Goal: Task Accomplishment & Management: Manage account settings

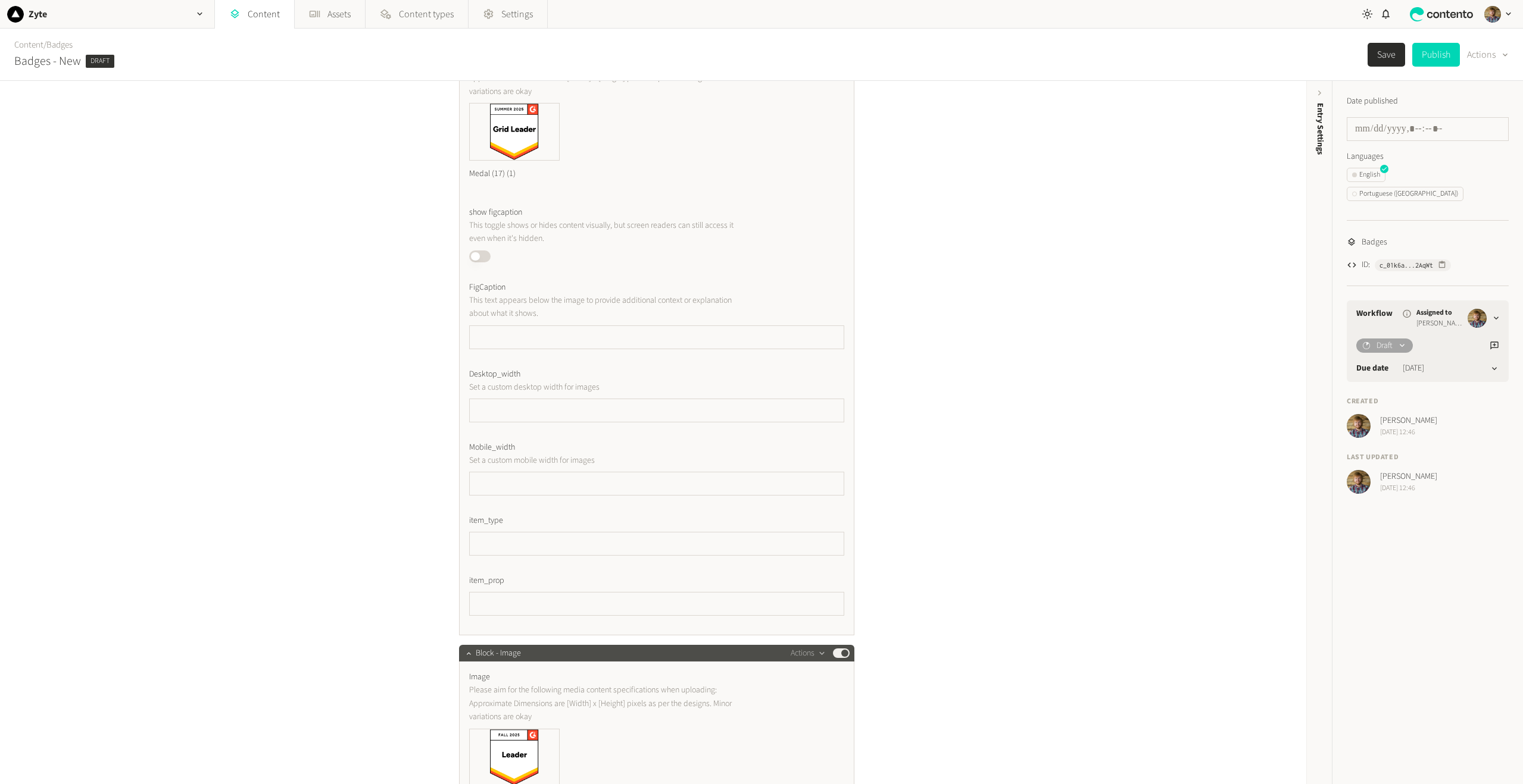
scroll to position [298, 0]
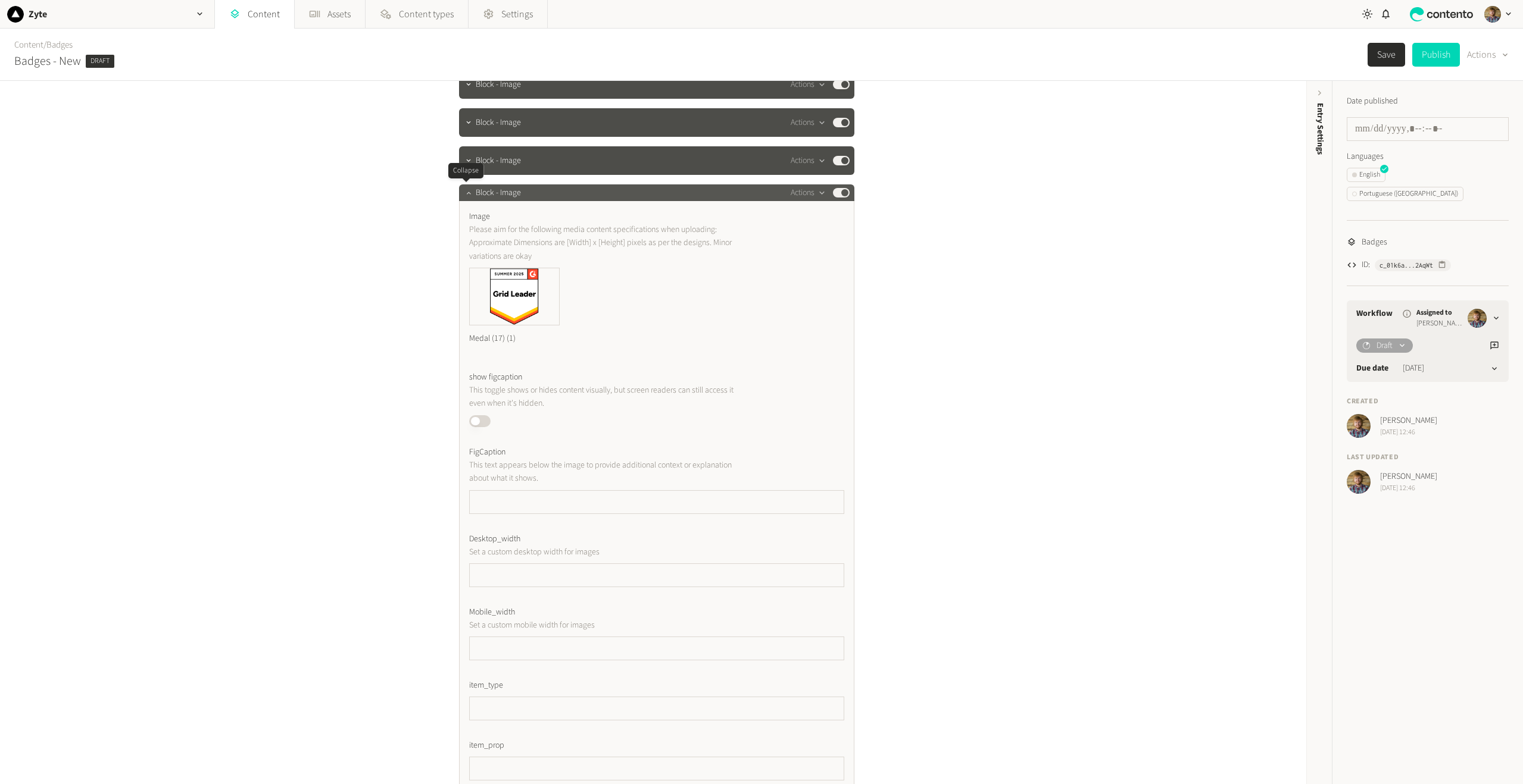
click at [464, 192] on icon "button" at bounding box center [468, 193] width 8 height 8
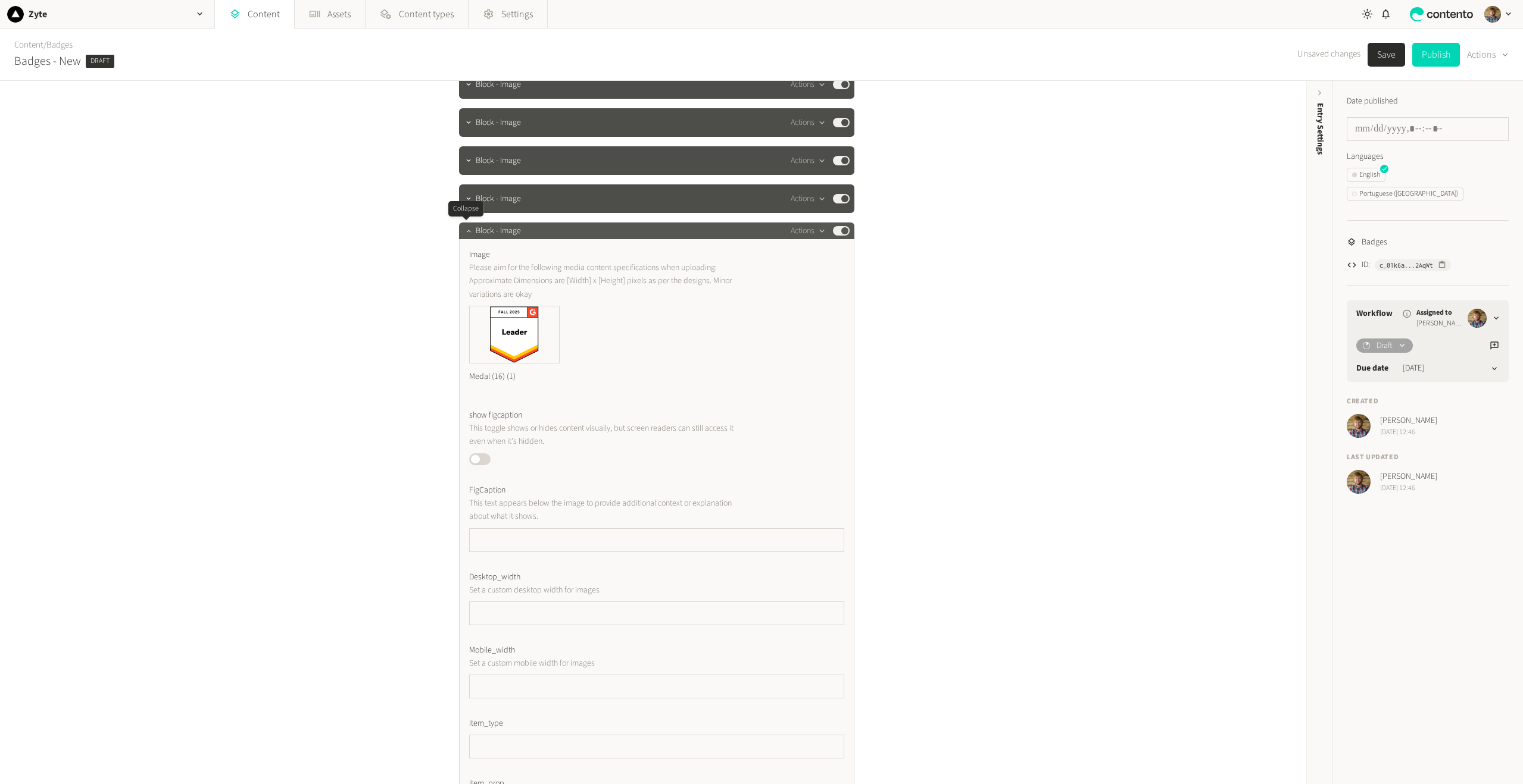
click at [467, 231] on icon "button" at bounding box center [468, 231] width 4 height 3
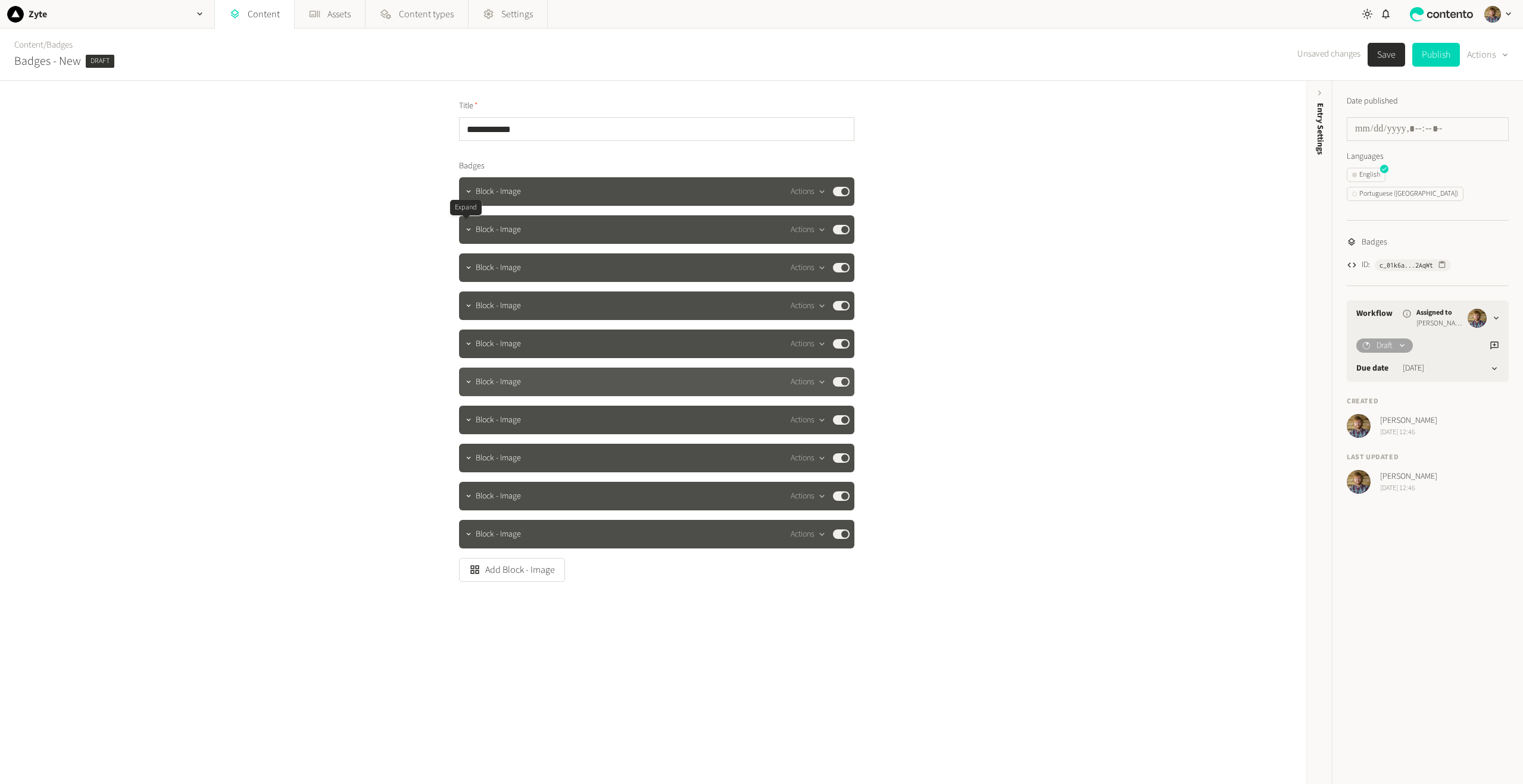
scroll to position [0, 0]
click at [836, 533] on button "Published" at bounding box center [841, 533] width 17 height 9
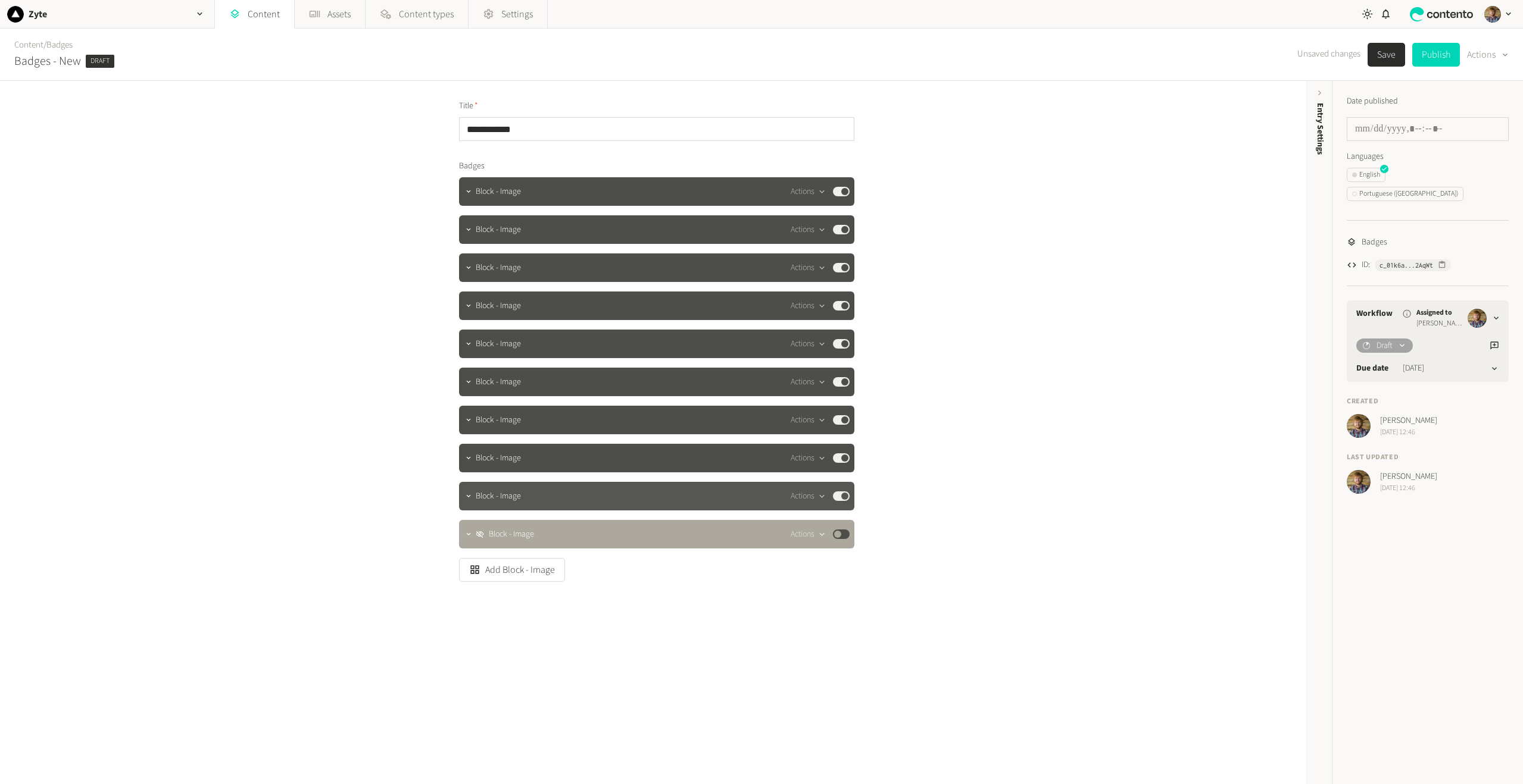
click at [838, 497] on button "Published" at bounding box center [841, 496] width 17 height 9
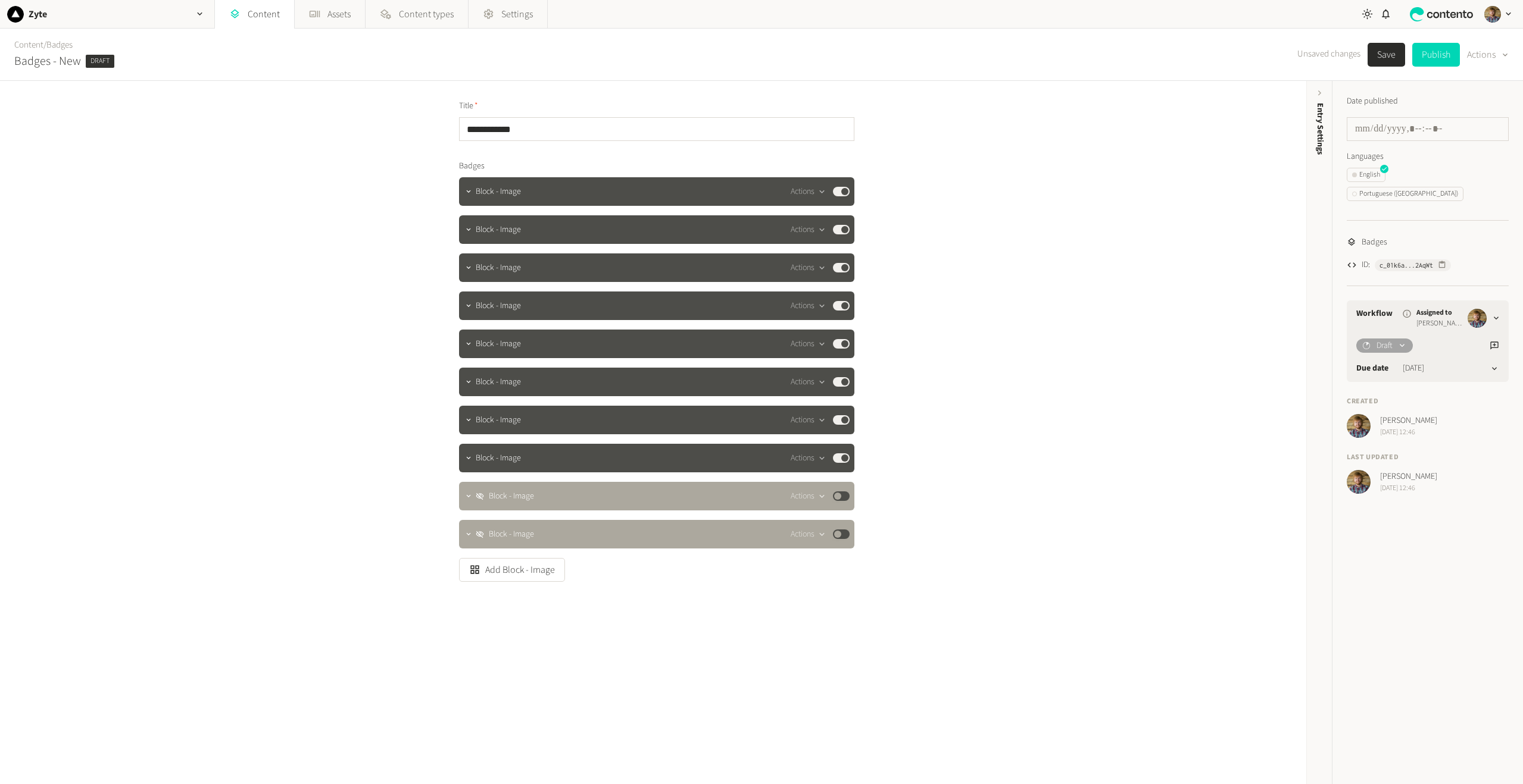
click at [1386, 50] on button "Save" at bounding box center [1386, 54] width 38 height 23
click at [833, 502] on div "Actions Published" at bounding box center [820, 496] width 59 height 14
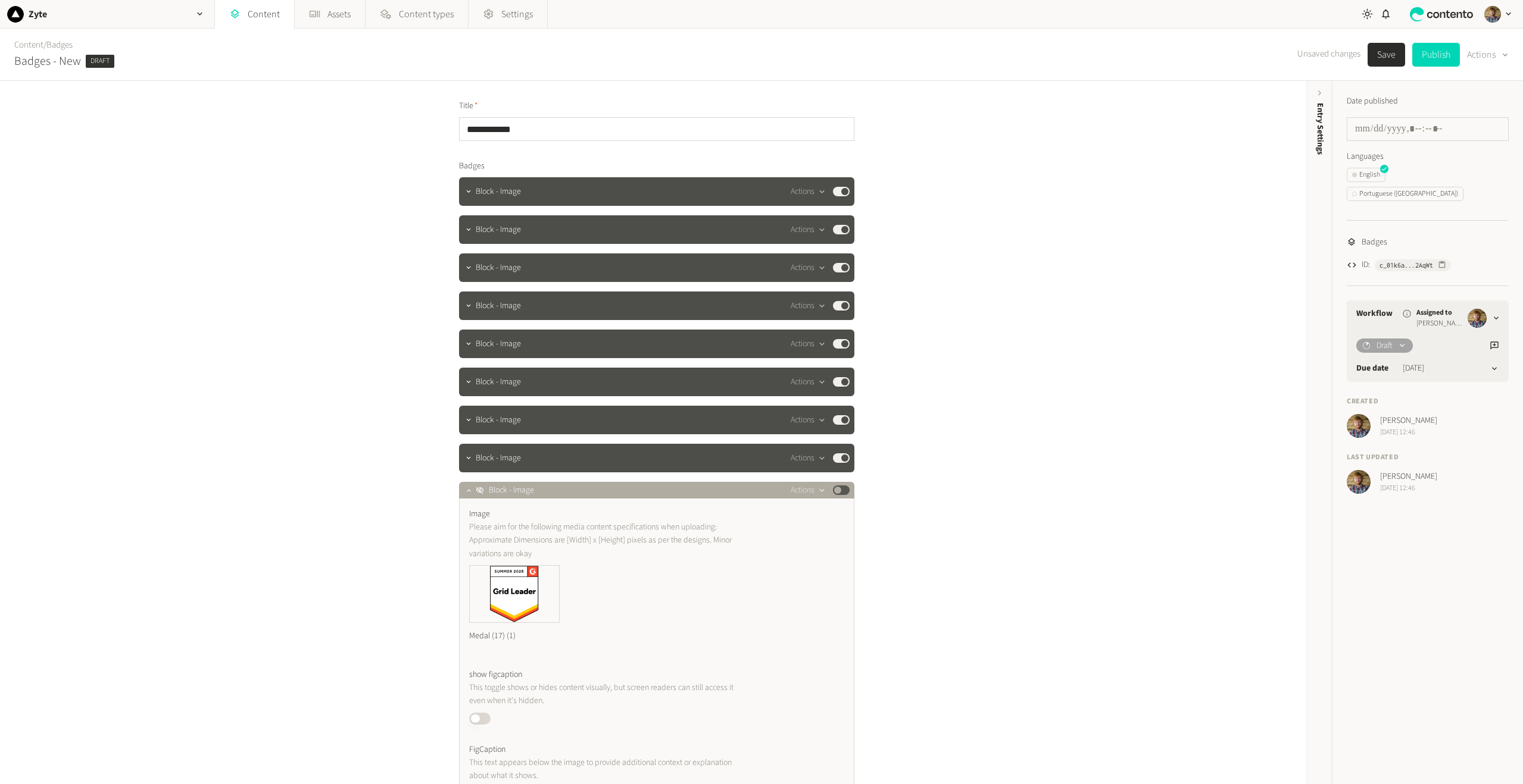
click at [841, 493] on button "Published" at bounding box center [841, 490] width 17 height 9
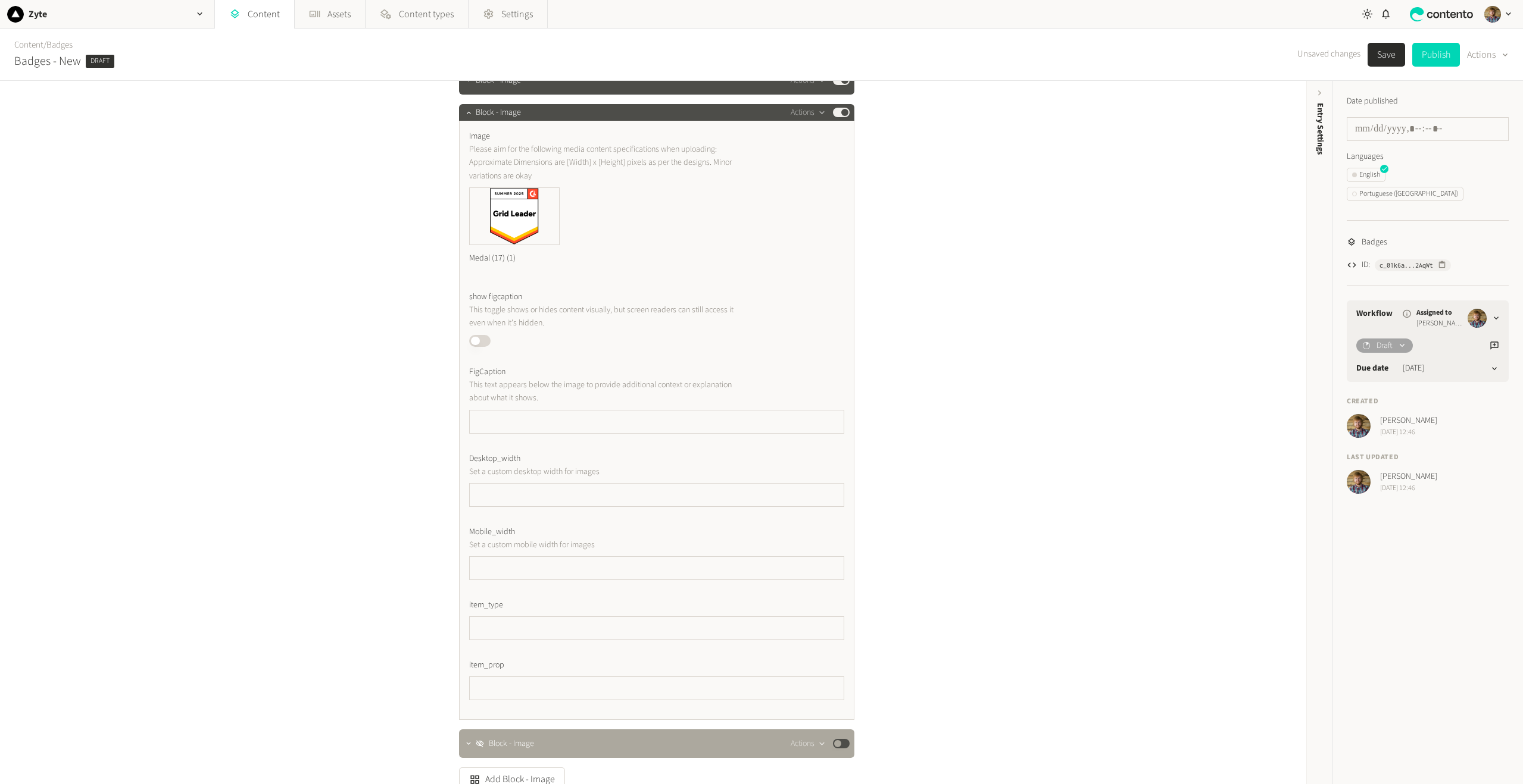
scroll to position [480, 0]
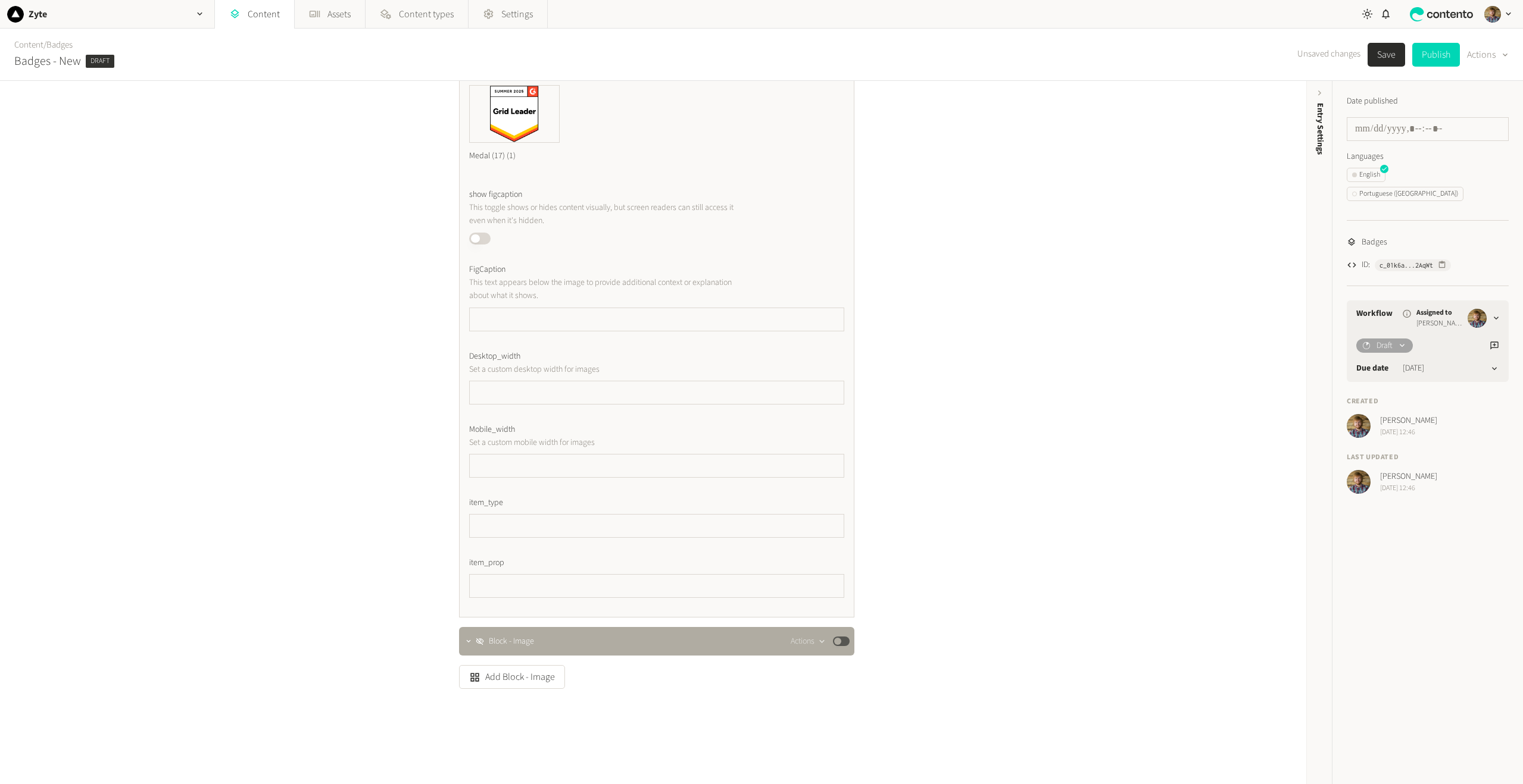
click at [840, 636] on div "Actions Published" at bounding box center [820, 641] width 59 height 14
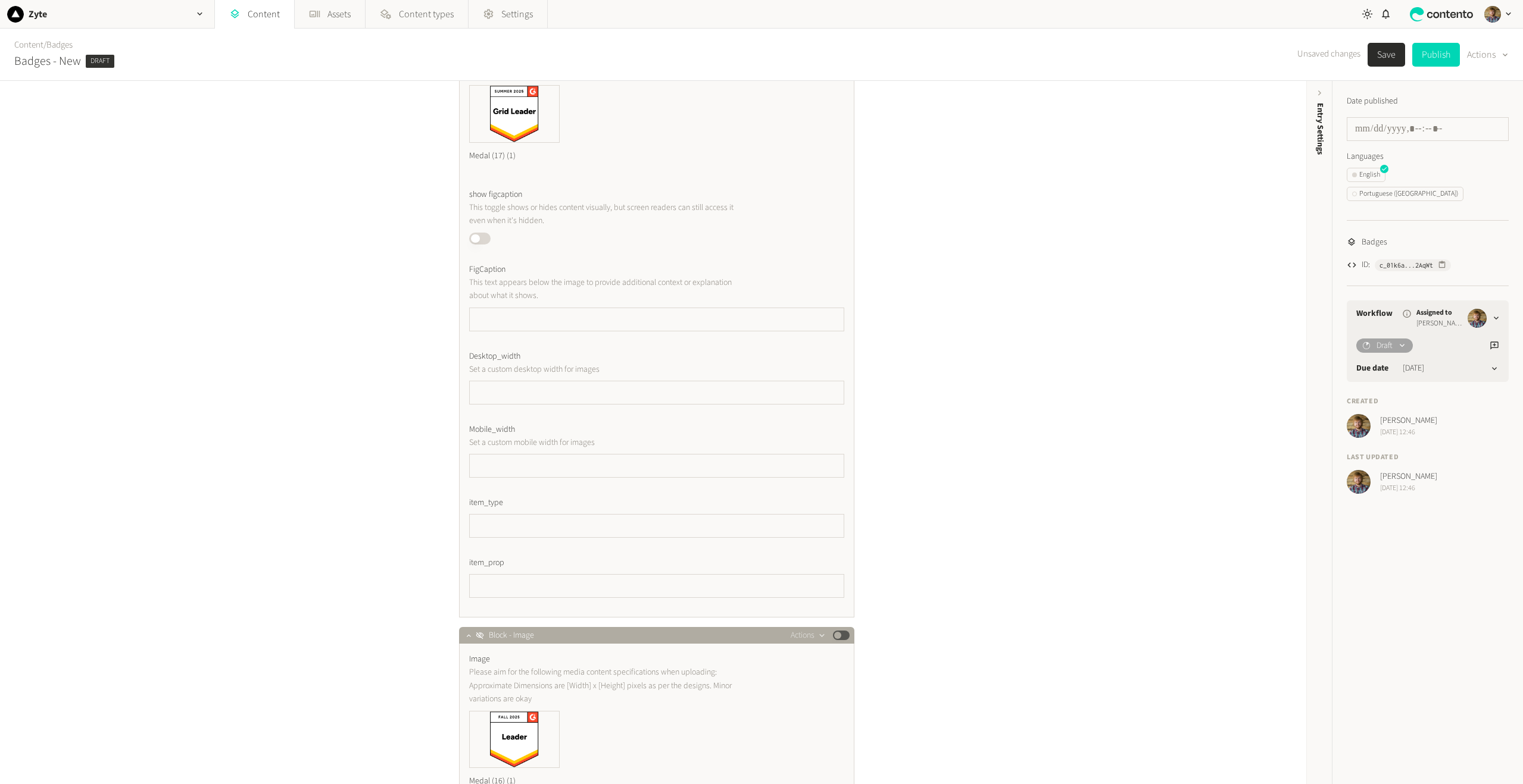
click at [834, 635] on button "Published" at bounding box center [841, 634] width 17 height 9
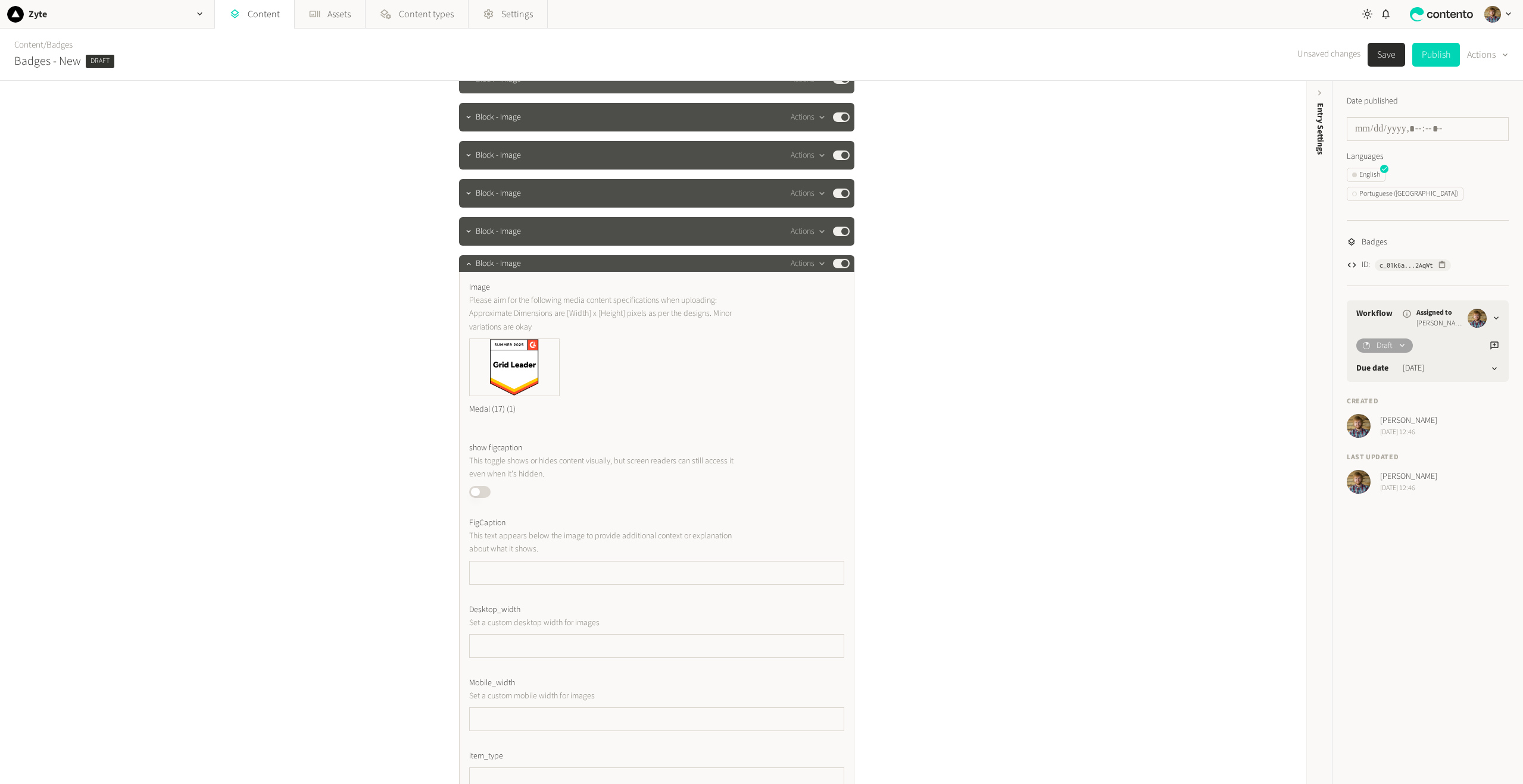
scroll to position [123, 0]
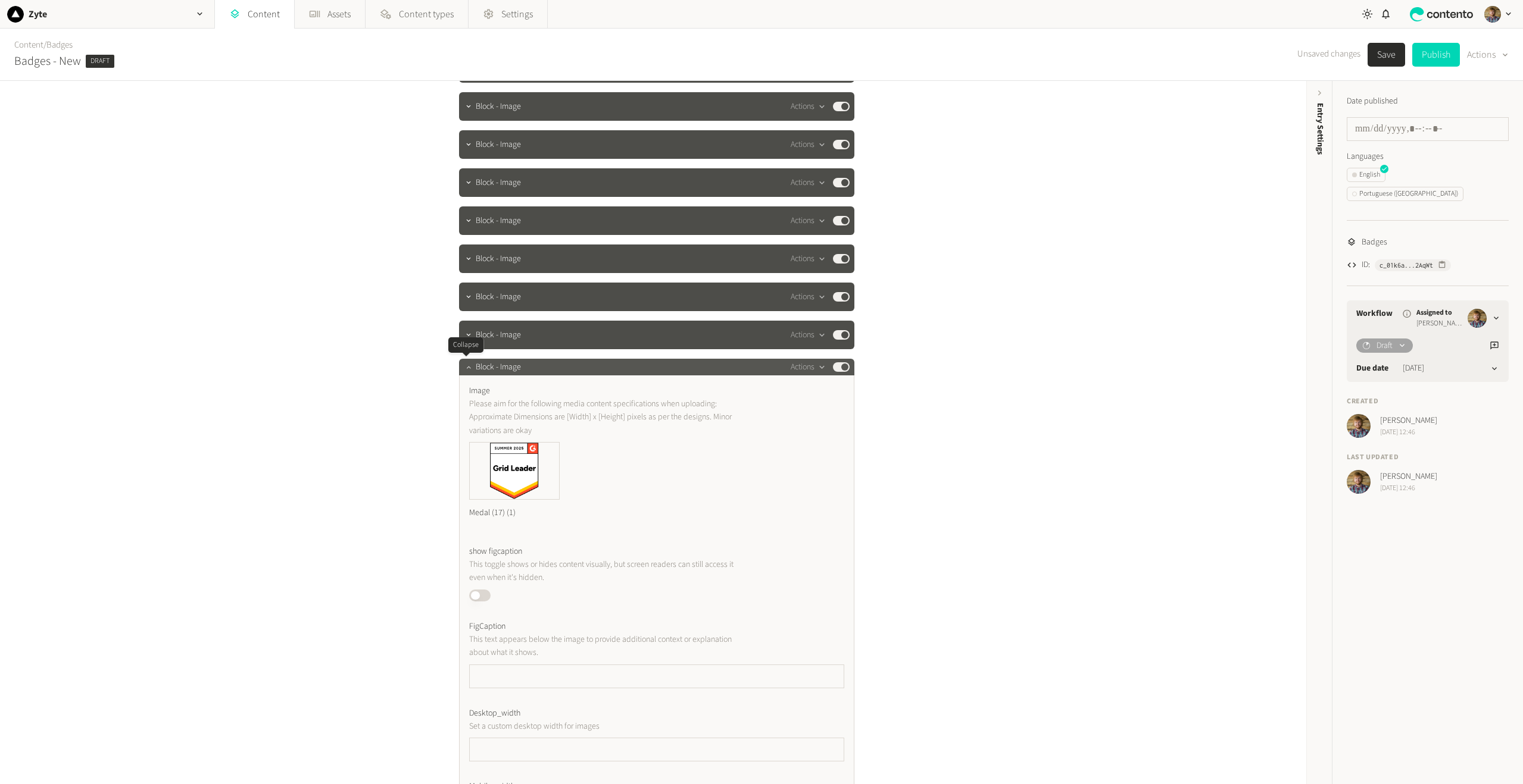
click at [464, 368] on icon "button" at bounding box center [468, 367] width 8 height 8
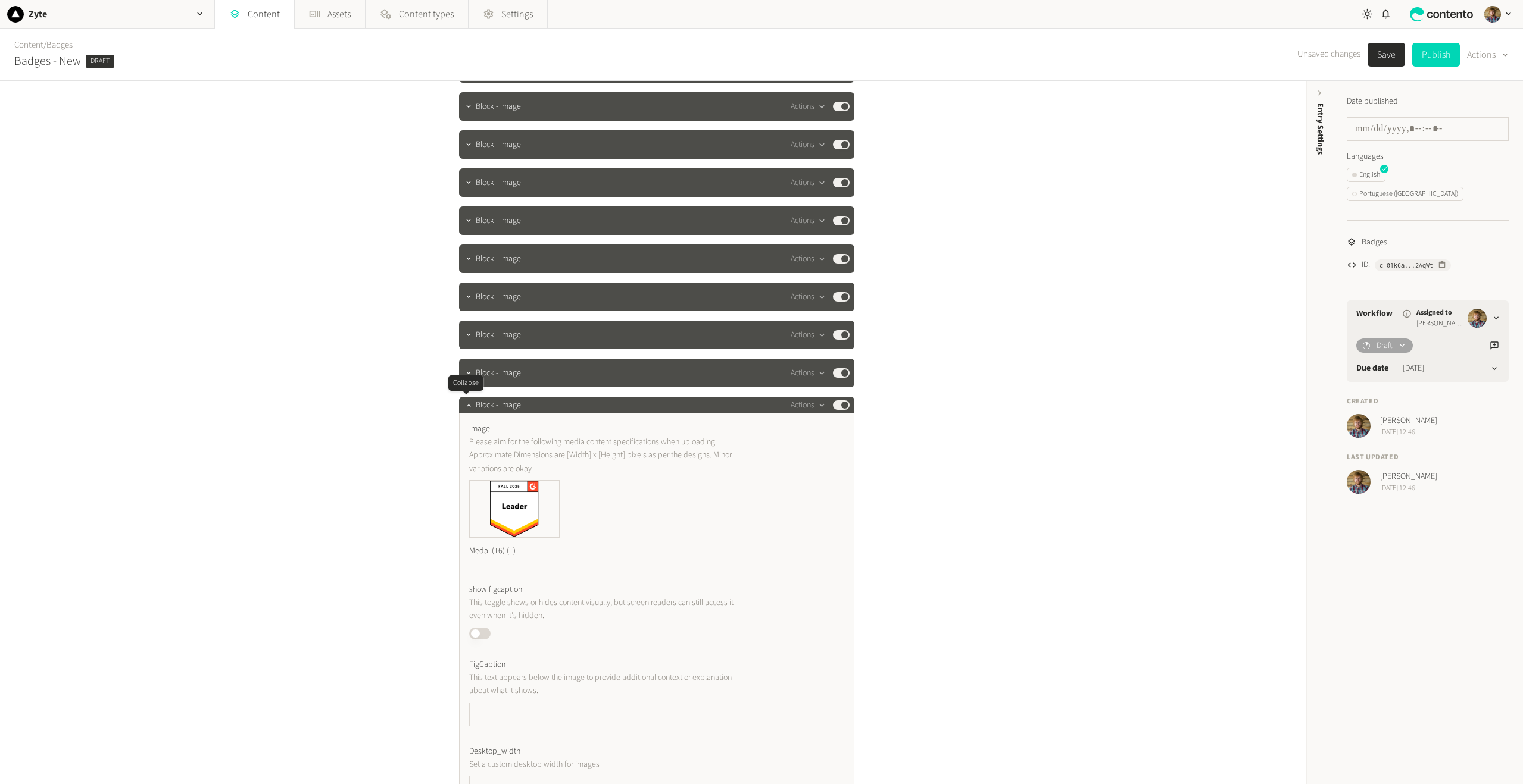
drag, startPoint x: 463, startPoint y: 407, endPoint x: 584, endPoint y: 396, distance: 121.5
click at [464, 407] on icon "button" at bounding box center [468, 405] width 8 height 8
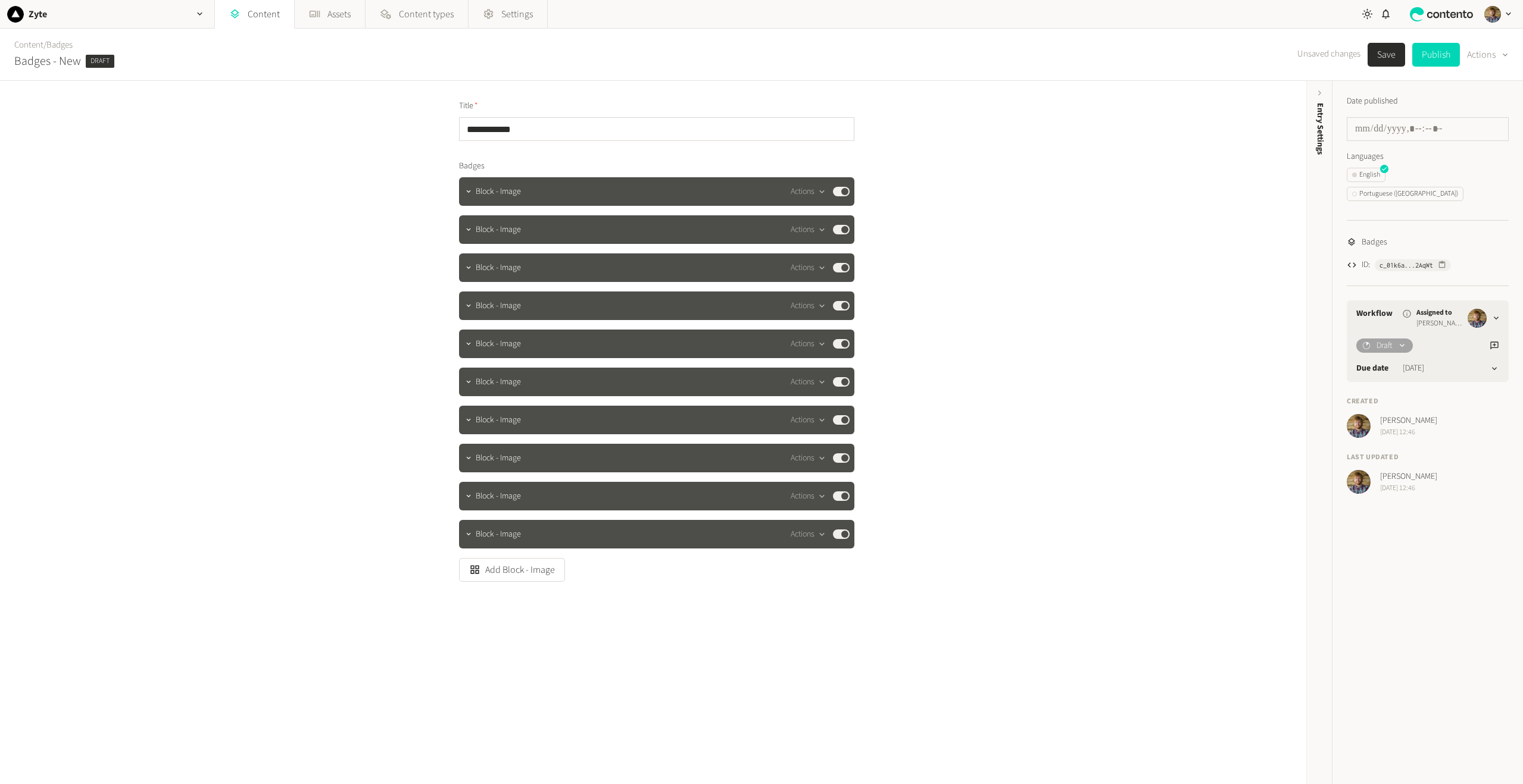
click at [1387, 59] on button "Save" at bounding box center [1386, 54] width 38 height 23
